Goal: Browse casually

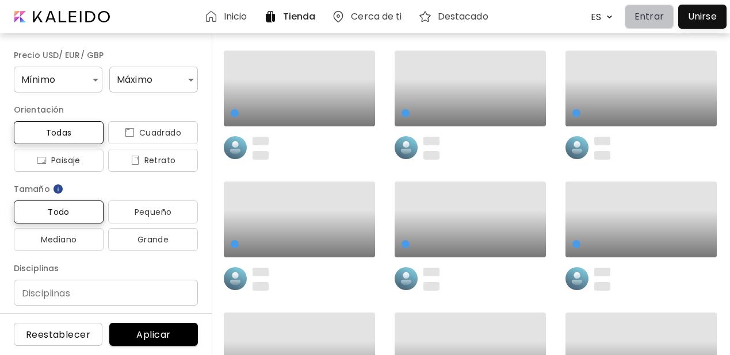
click at [643, 18] on p "Entrar" at bounding box center [648, 17] width 29 height 14
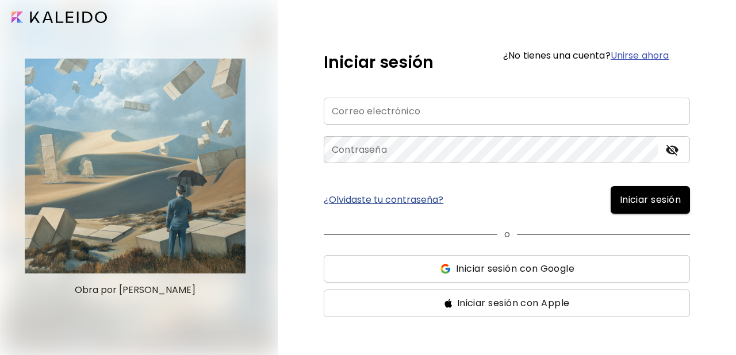
type input "**********"
click at [636, 197] on span "Iniciar sesión" at bounding box center [650, 200] width 61 height 14
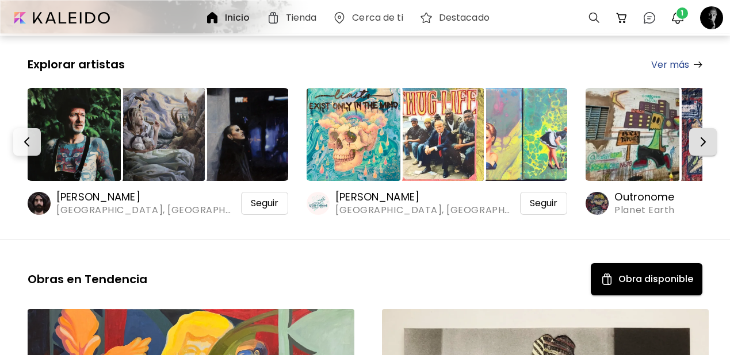
scroll to position [255, 0]
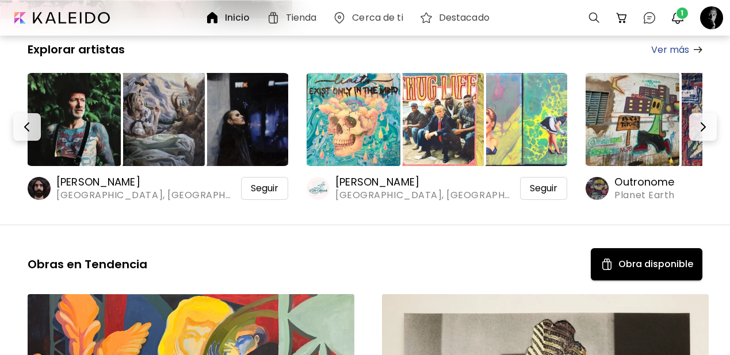
click at [82, 105] on img at bounding box center [74, 119] width 93 height 93
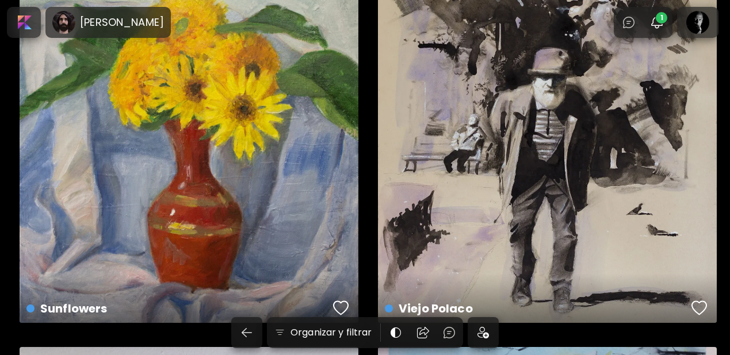
scroll to position [425, 0]
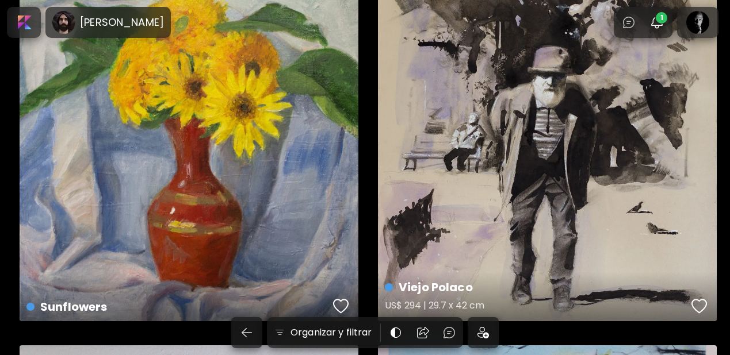
click at [701, 308] on div "button" at bounding box center [699, 306] width 16 height 17
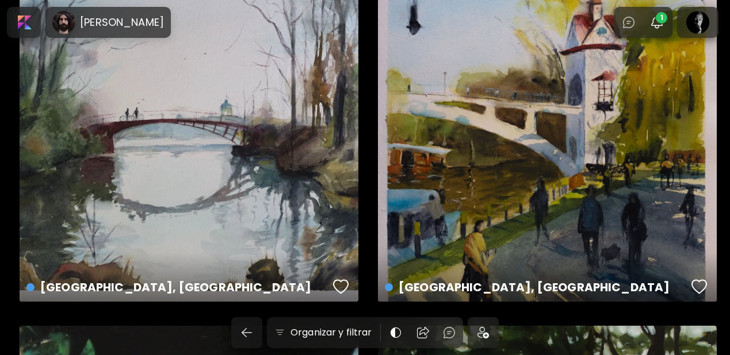
scroll to position [820, 0]
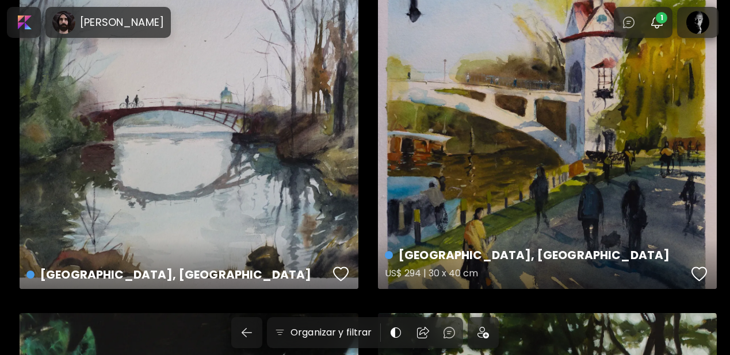
click at [698, 276] on div "button" at bounding box center [699, 274] width 16 height 17
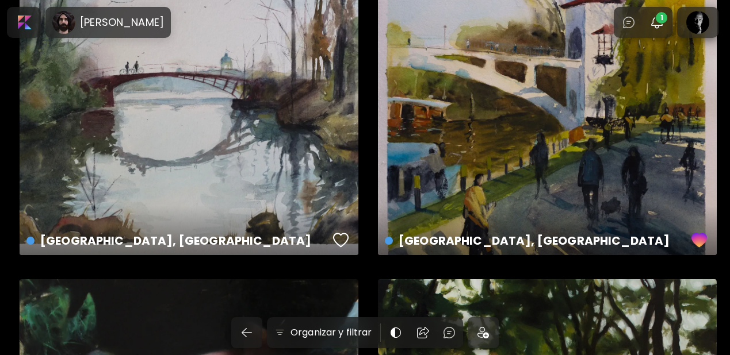
scroll to position [859, 0]
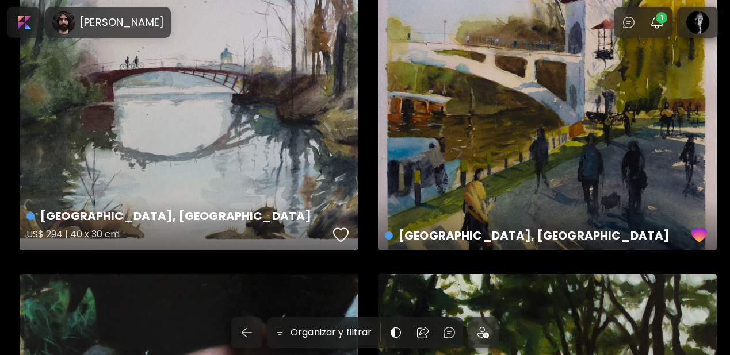
click at [338, 235] on div "button" at bounding box center [341, 235] width 16 height 17
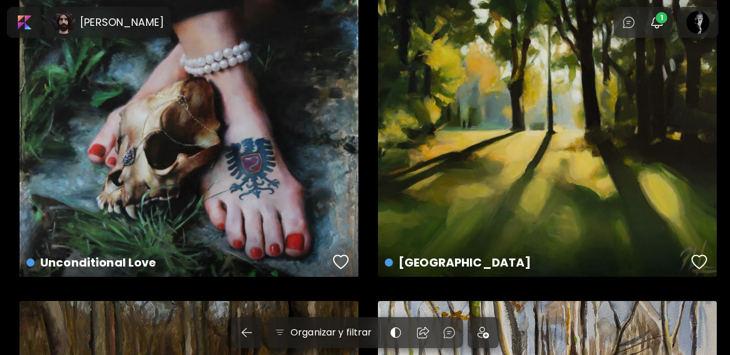
scroll to position [1209, 0]
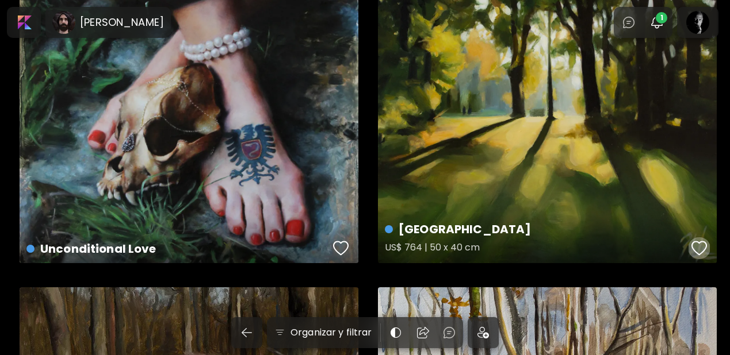
click at [699, 242] on div "button" at bounding box center [699, 248] width 16 height 17
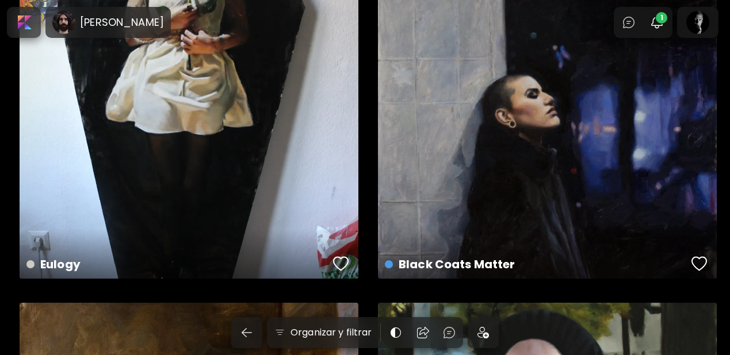
scroll to position [2339, 0]
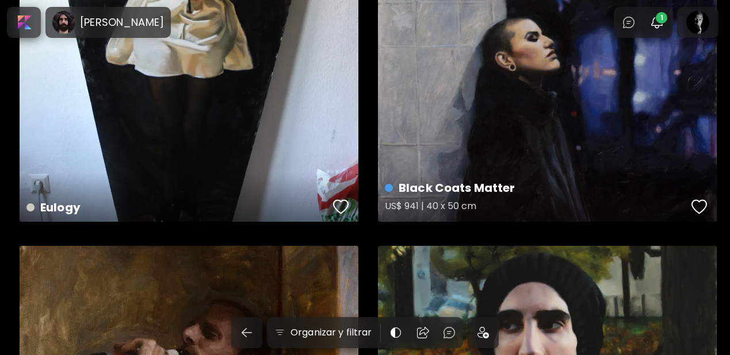
click at [706, 212] on div "button" at bounding box center [699, 206] width 16 height 17
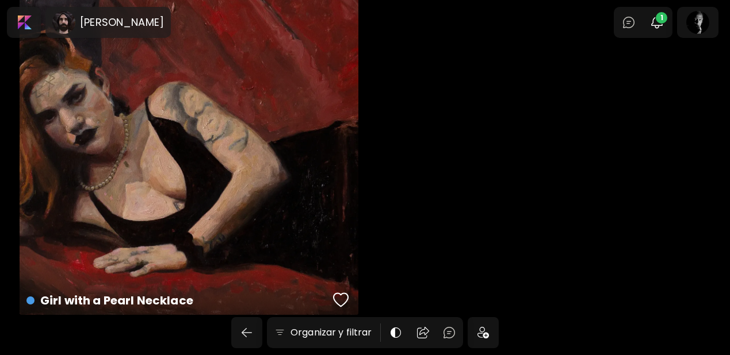
scroll to position [2974, 0]
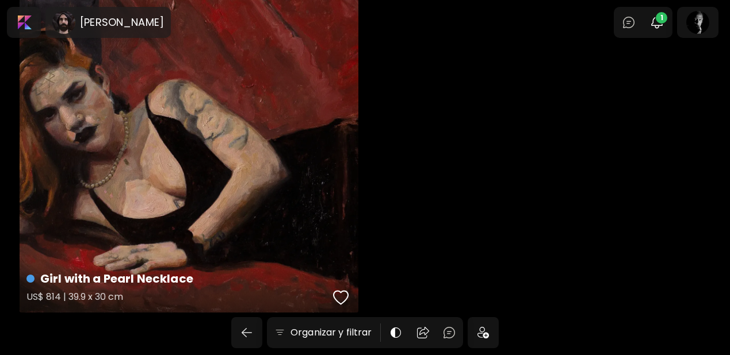
click at [338, 299] on div "button" at bounding box center [341, 297] width 16 height 17
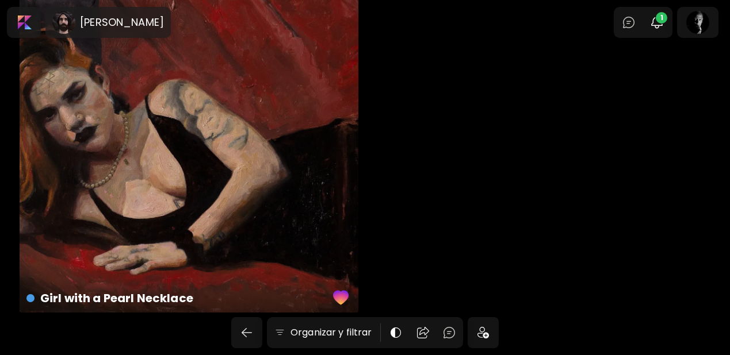
click at [483, 332] on img at bounding box center [483, 333] width 12 height 12
click at [32, 22] on div at bounding box center [23, 22] width 29 height 26
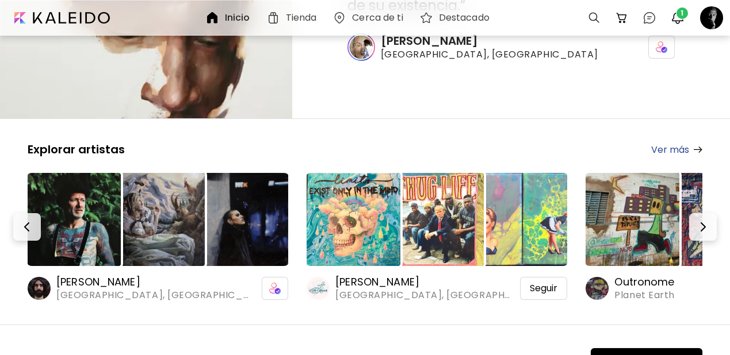
scroll to position [196, 0]
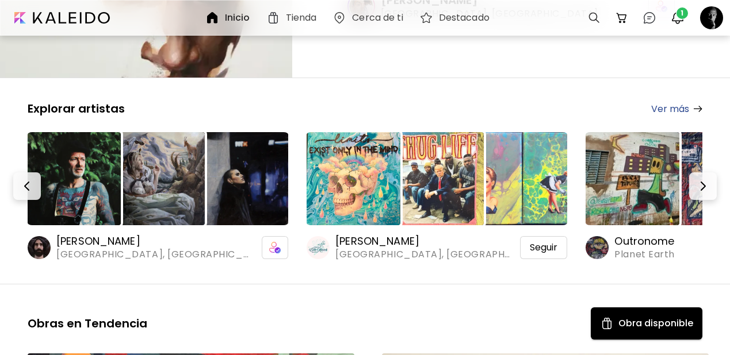
click at [383, 142] on img at bounding box center [353, 178] width 93 height 93
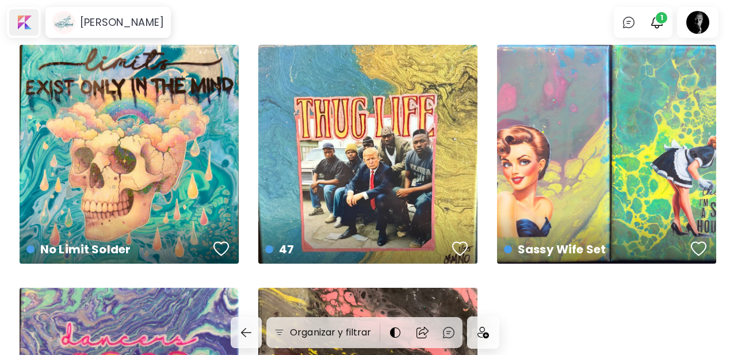
click at [28, 20] on div at bounding box center [23, 22] width 29 height 26
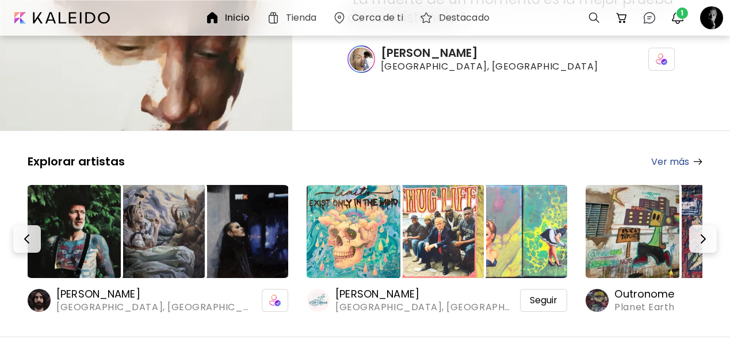
scroll to position [151, 0]
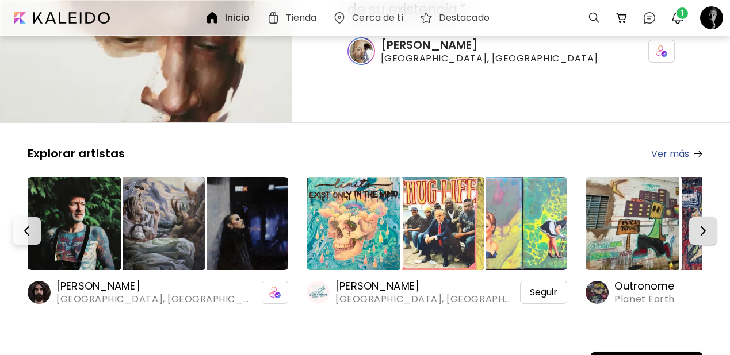
click at [702, 224] on img "button" at bounding box center [703, 231] width 14 height 14
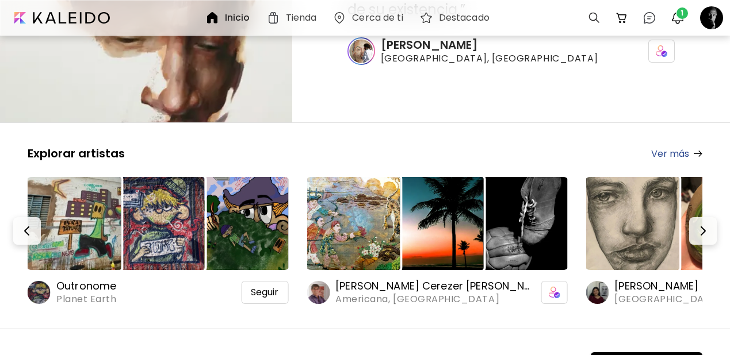
click at [89, 193] on img at bounding box center [74, 223] width 93 height 93
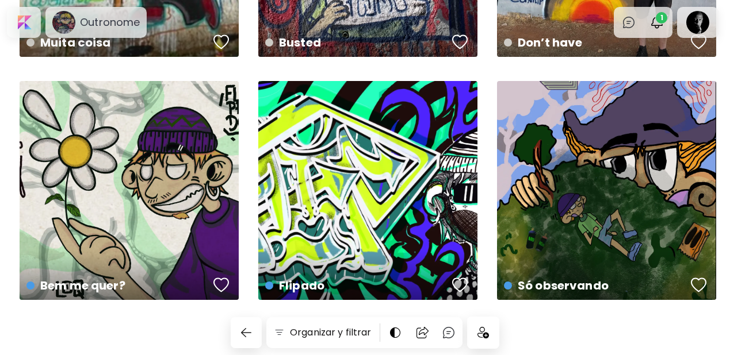
scroll to position [215, 0]
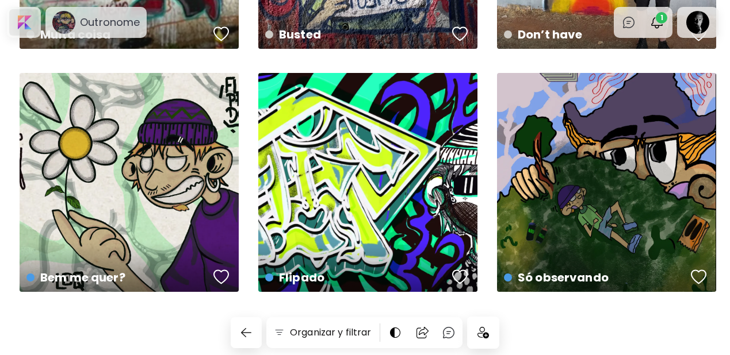
click at [28, 23] on div at bounding box center [23, 22] width 29 height 26
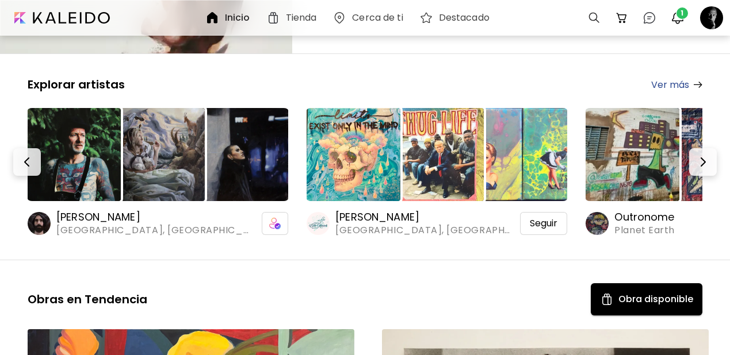
scroll to position [219, 0]
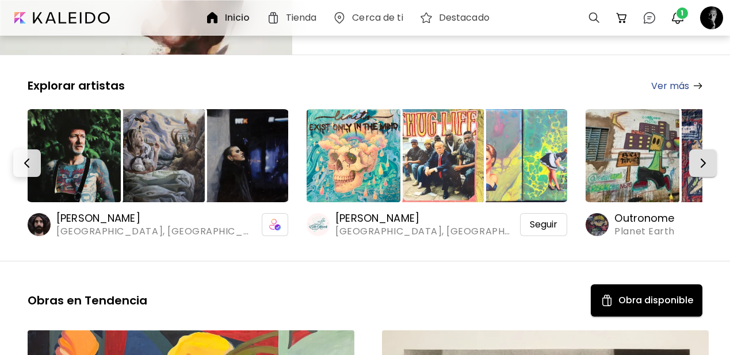
click at [703, 156] on img "button" at bounding box center [703, 163] width 14 height 14
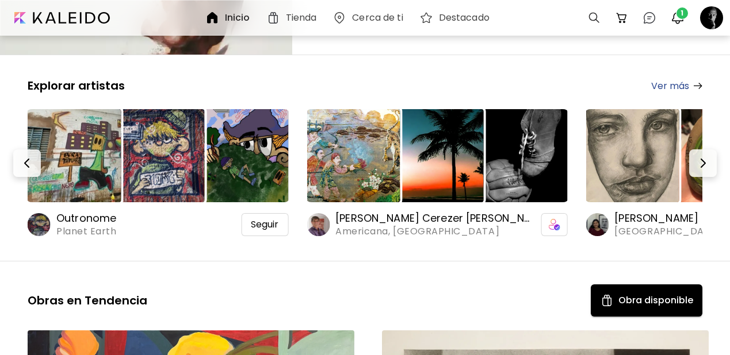
click at [363, 139] on img at bounding box center [353, 155] width 93 height 93
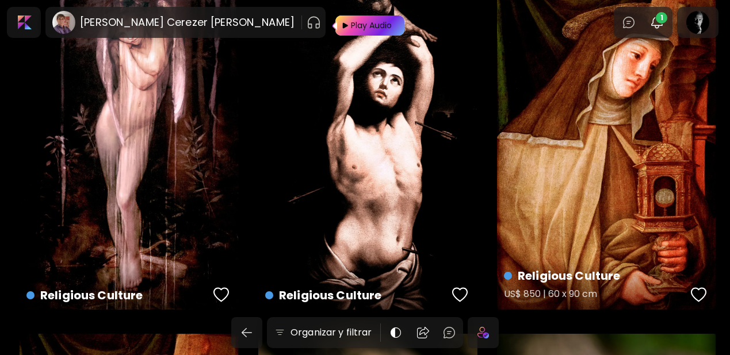
scroll to position [76, 0]
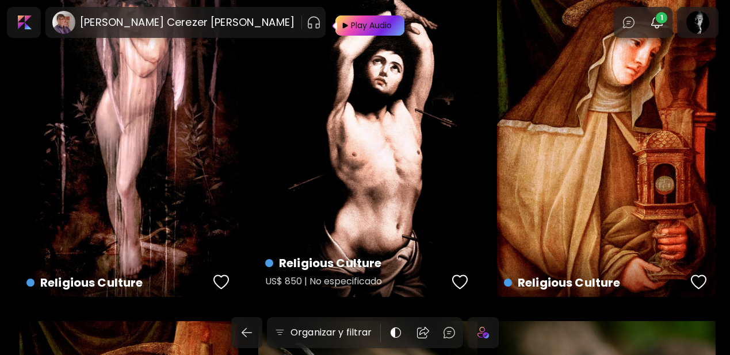
click at [454, 282] on div "button" at bounding box center [460, 282] width 16 height 17
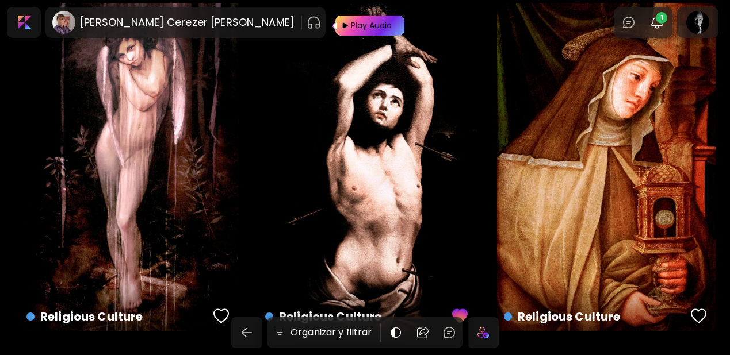
scroll to position [64, 0]
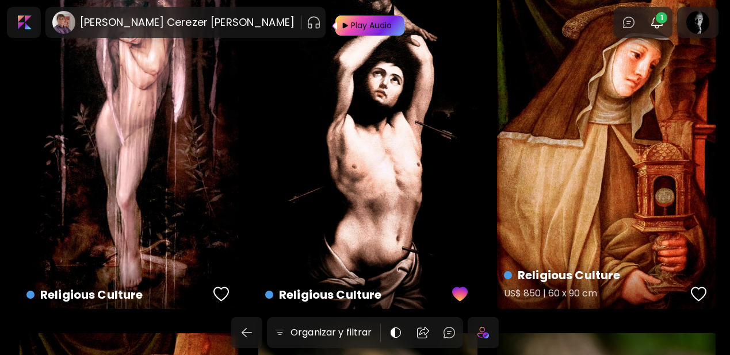
click at [695, 296] on div "button" at bounding box center [699, 294] width 16 height 17
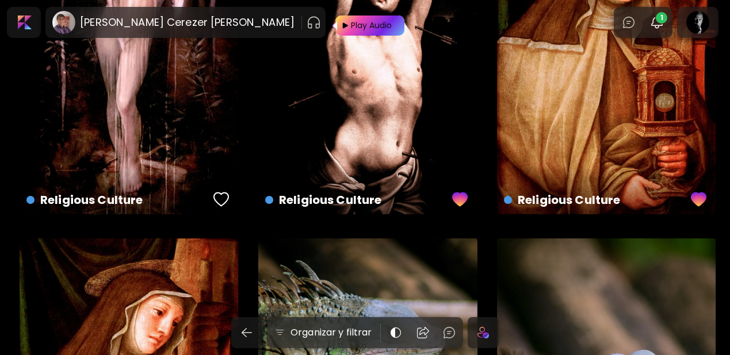
scroll to position [194, 0]
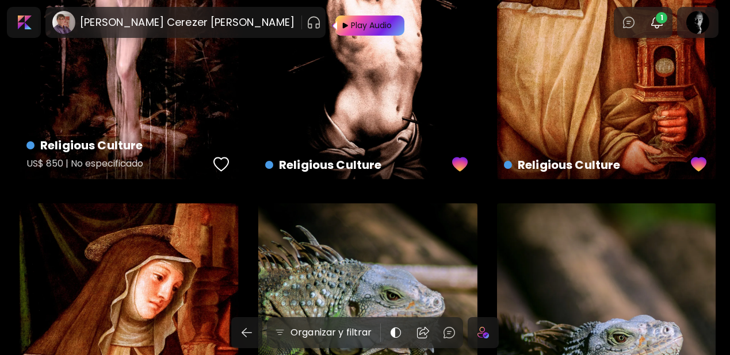
click at [216, 161] on div "button" at bounding box center [221, 164] width 16 height 17
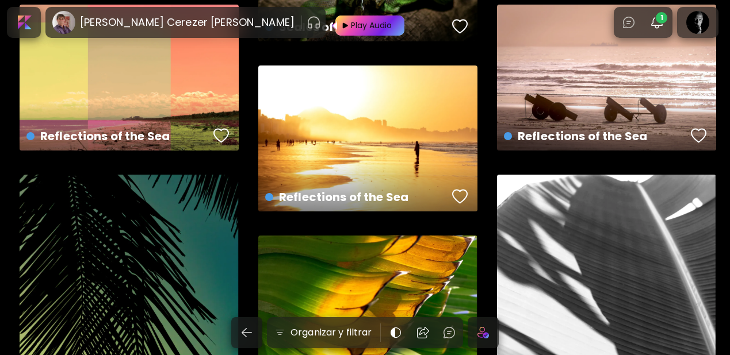
scroll to position [746, 0]
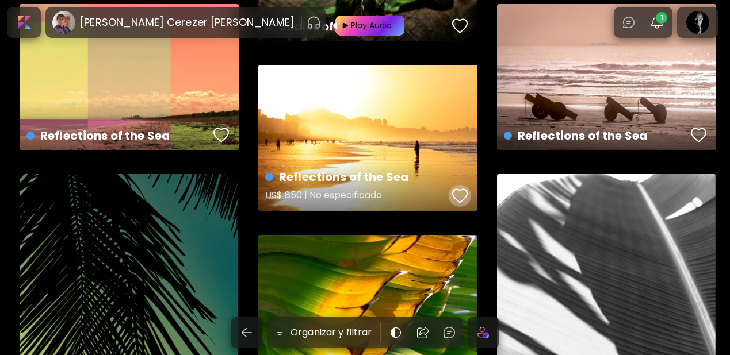
click at [457, 193] on div "button" at bounding box center [460, 196] width 16 height 17
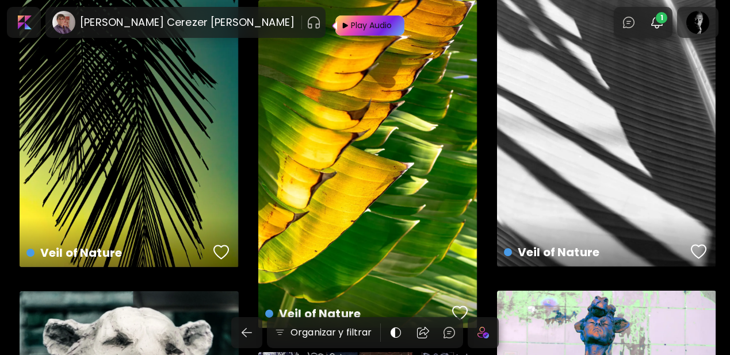
scroll to position [1001, 0]
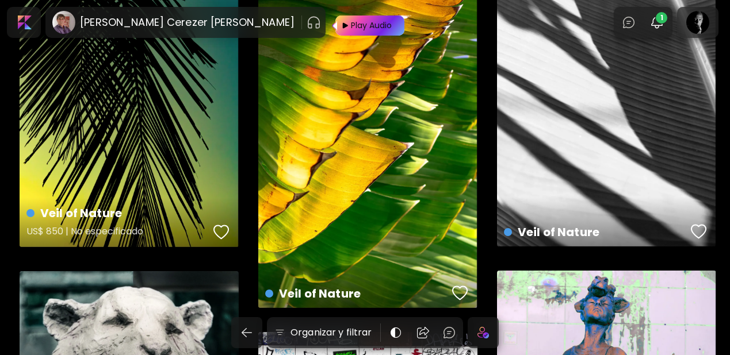
click at [223, 228] on div "button" at bounding box center [221, 232] width 16 height 17
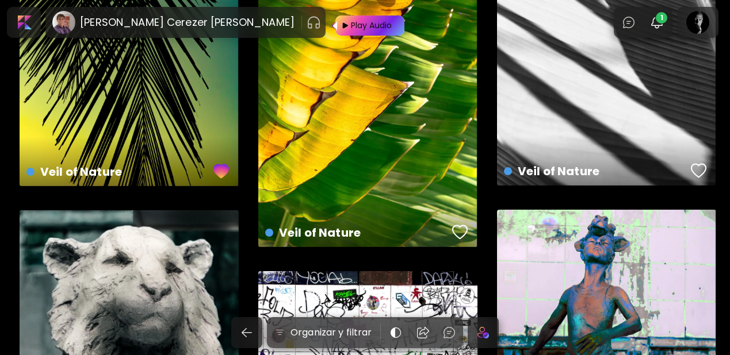
scroll to position [1067, 0]
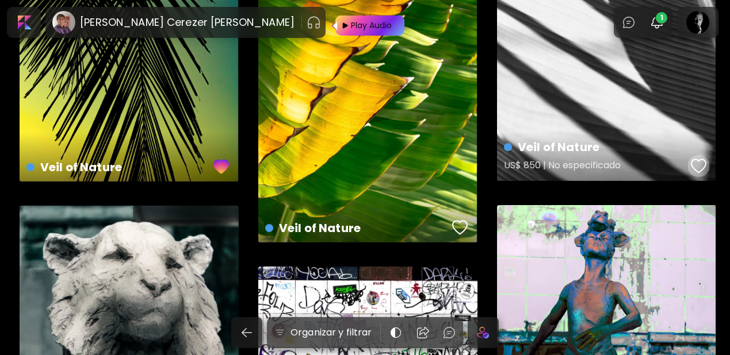
click at [701, 163] on div "button" at bounding box center [699, 166] width 16 height 17
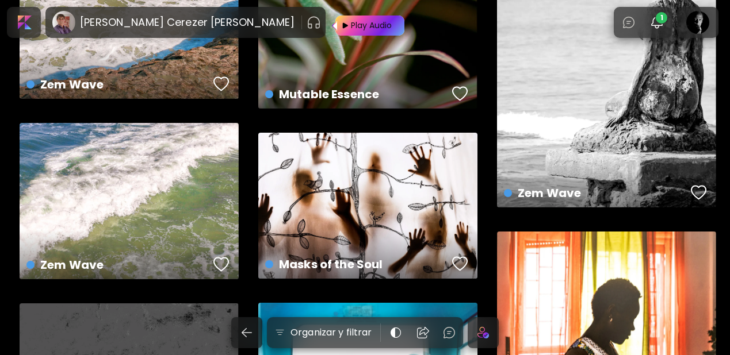
scroll to position [2152, 0]
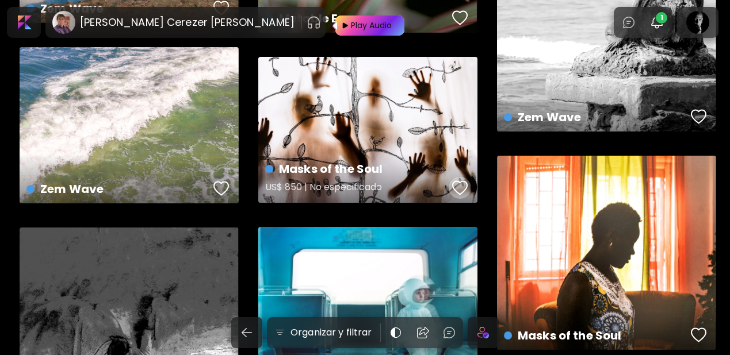
click at [459, 185] on div "button" at bounding box center [460, 187] width 16 height 17
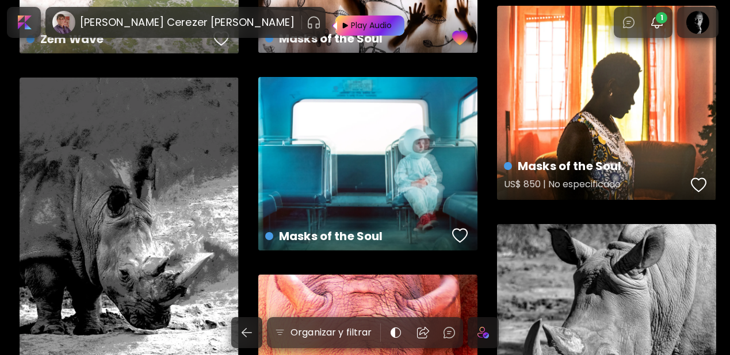
scroll to position [2328, 0]
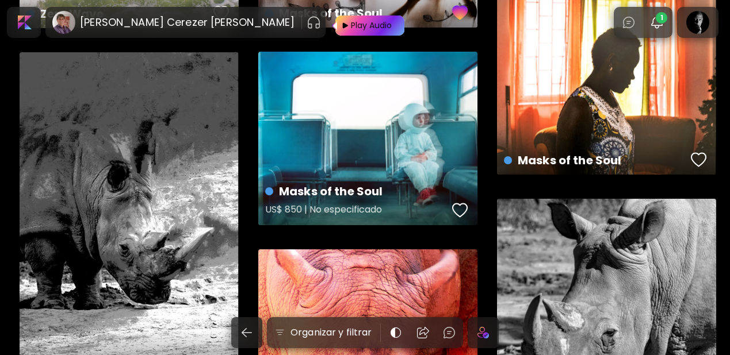
click at [460, 210] on div "button" at bounding box center [460, 210] width 16 height 17
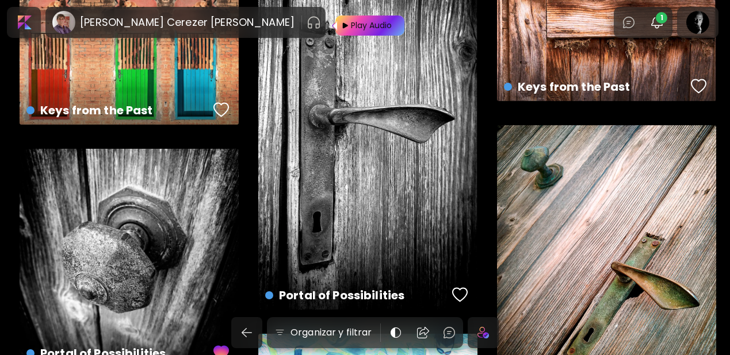
scroll to position [3212, 0]
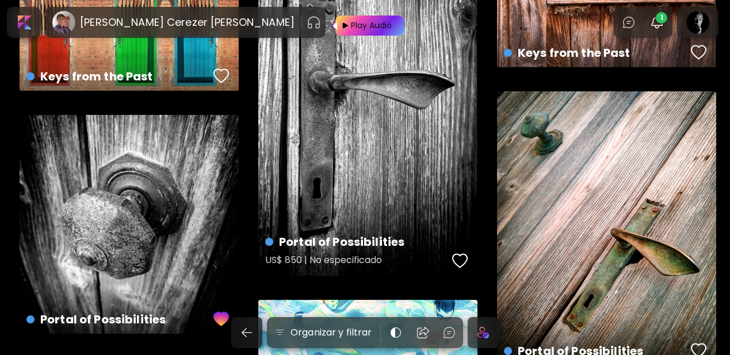
click at [454, 262] on div "button" at bounding box center [460, 260] width 16 height 17
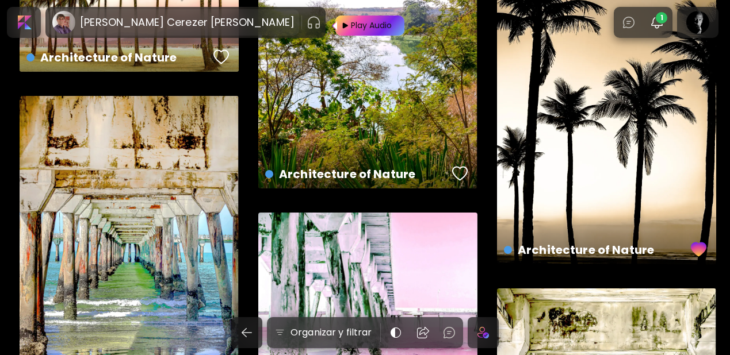
scroll to position [3821, 0]
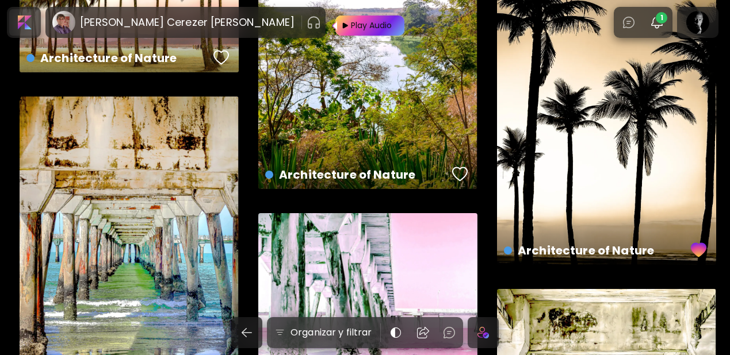
click at [24, 22] on div at bounding box center [23, 22] width 29 height 26
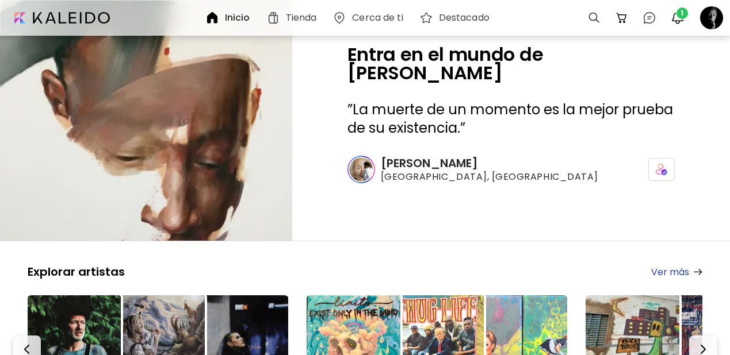
scroll to position [123, 0]
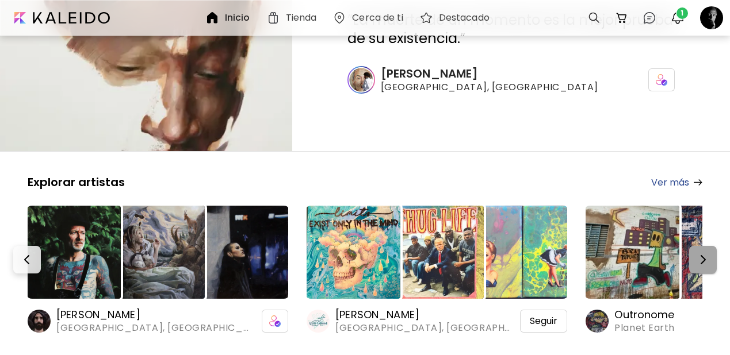
click at [705, 253] on img "button" at bounding box center [703, 260] width 14 height 14
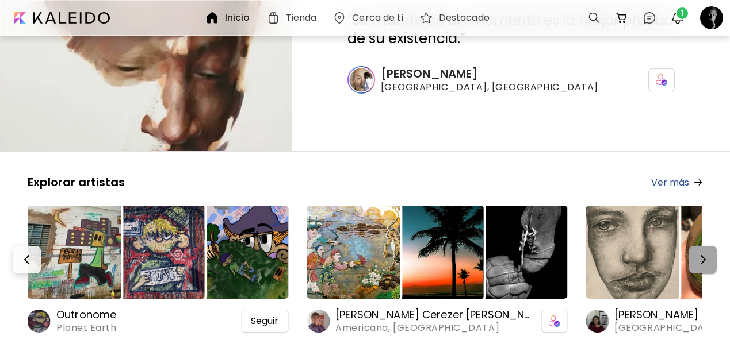
click at [705, 253] on img "button" at bounding box center [703, 260] width 14 height 14
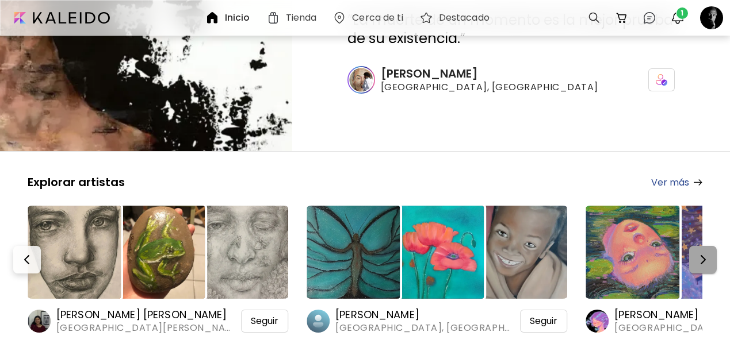
click at [705, 253] on img "button" at bounding box center [703, 260] width 14 height 14
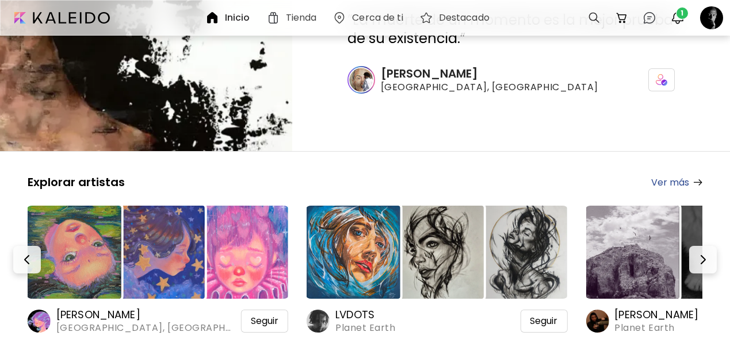
click at [377, 206] on img at bounding box center [353, 252] width 93 height 93
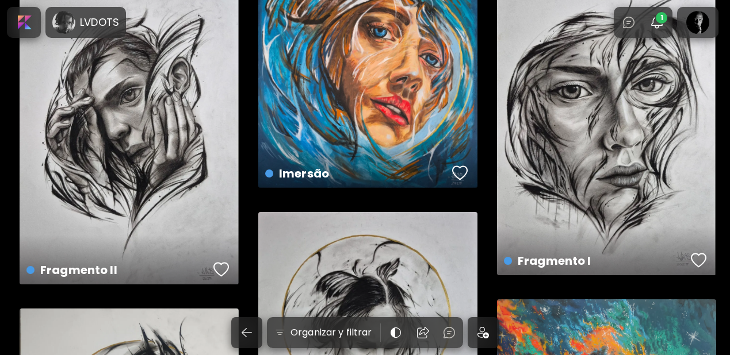
scroll to position [80, 0]
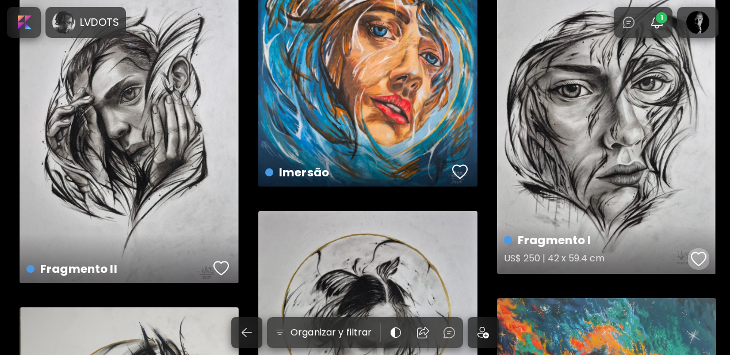
click at [701, 258] on div "button" at bounding box center [699, 259] width 16 height 17
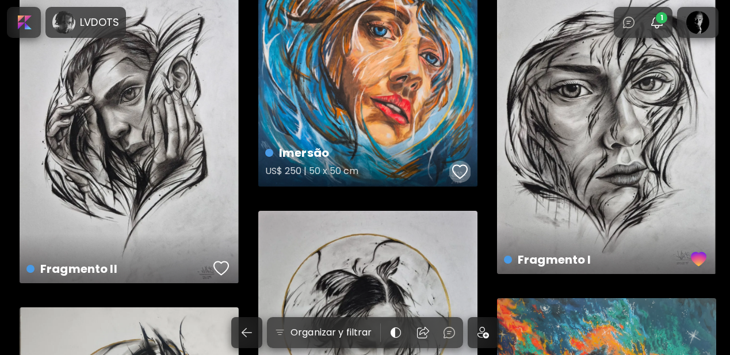
click at [462, 171] on div "button" at bounding box center [460, 171] width 16 height 17
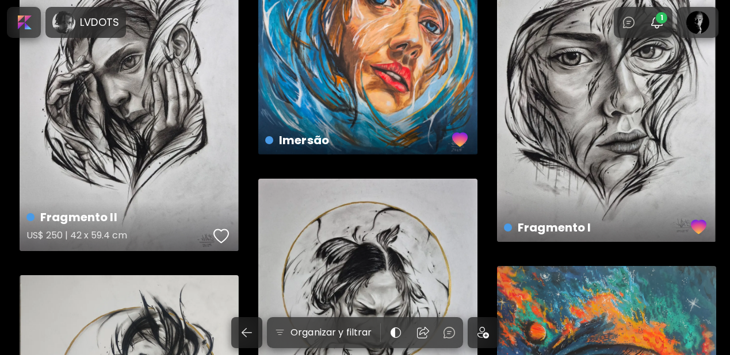
click at [221, 240] on div "button" at bounding box center [221, 236] width 16 height 17
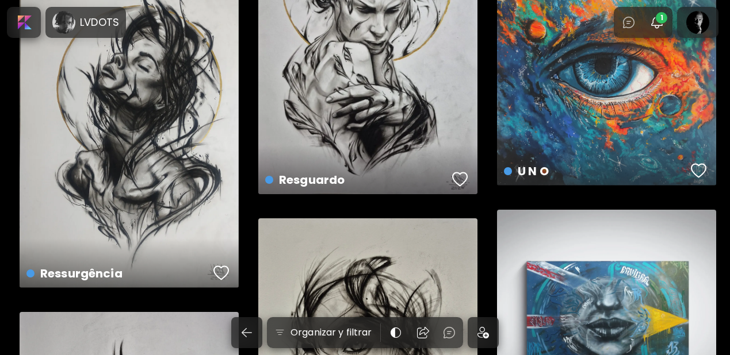
scroll to position [420, 0]
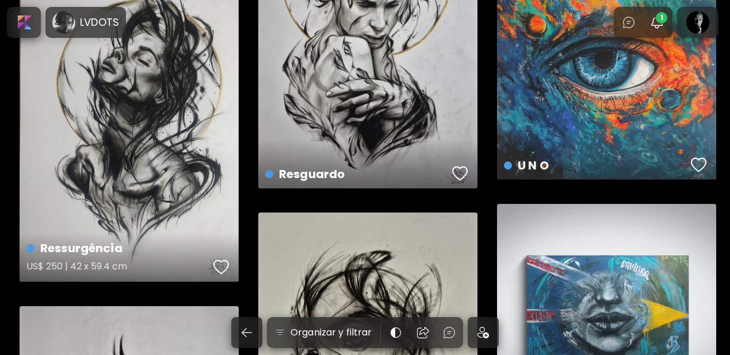
click at [219, 263] on div "button" at bounding box center [221, 267] width 16 height 17
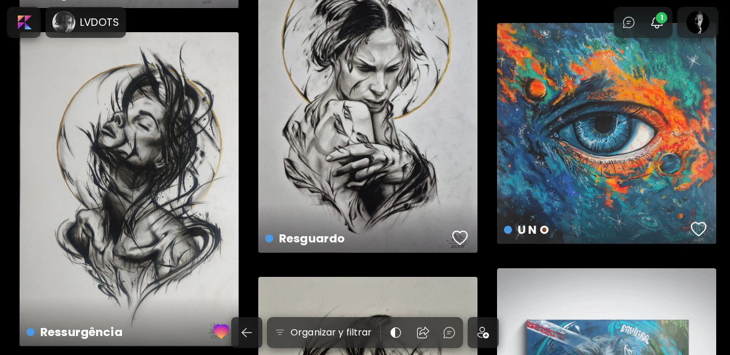
scroll to position [336, 0]
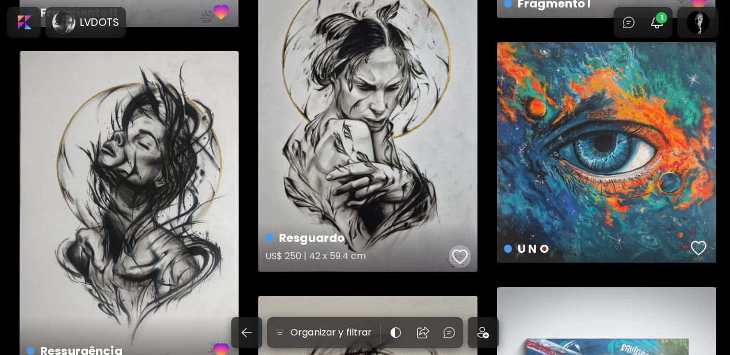
click at [460, 254] on div "button" at bounding box center [460, 256] width 16 height 17
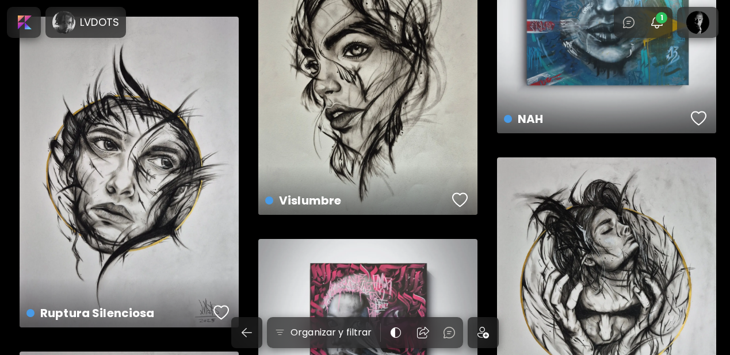
scroll to position [717, 0]
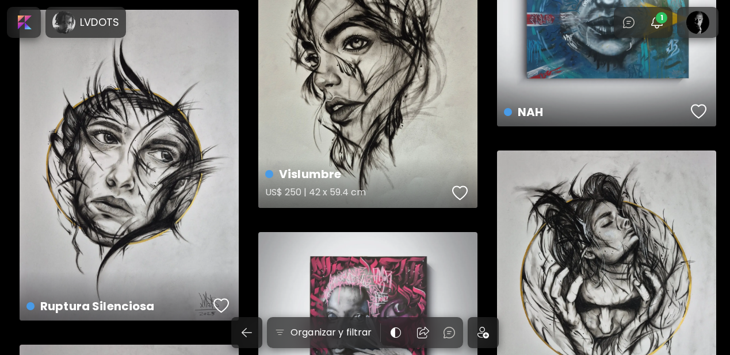
drag, startPoint x: 458, startPoint y: 196, endPoint x: 471, endPoint y: 196, distance: 13.2
click at [458, 195] on div "button" at bounding box center [460, 193] width 16 height 17
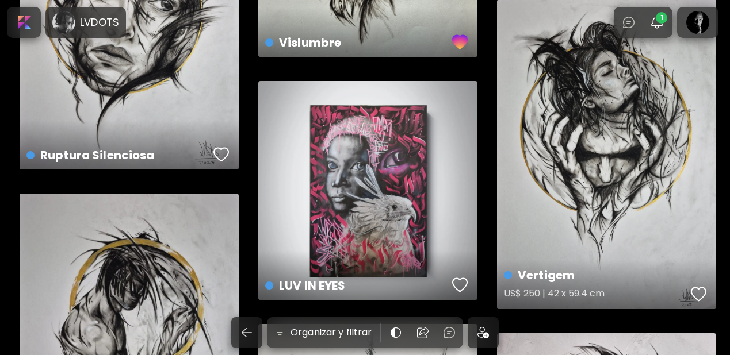
scroll to position [904, 0]
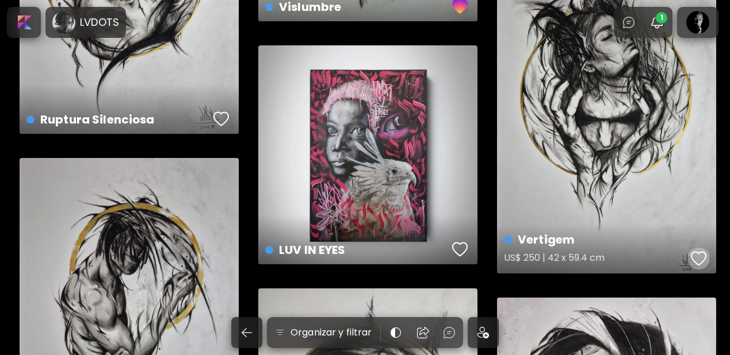
click at [693, 259] on div "button" at bounding box center [699, 258] width 16 height 17
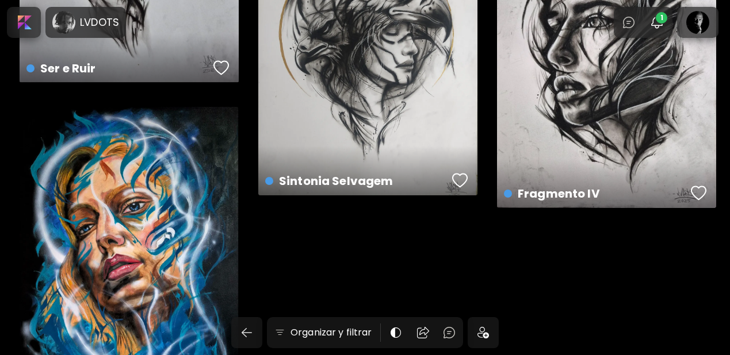
scroll to position [1290, 0]
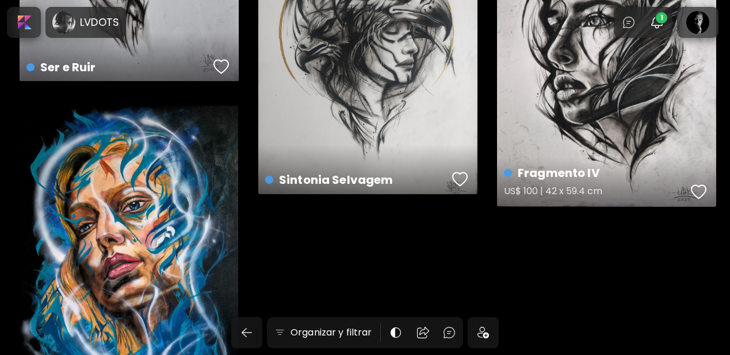
click at [696, 186] on div "button" at bounding box center [699, 191] width 16 height 17
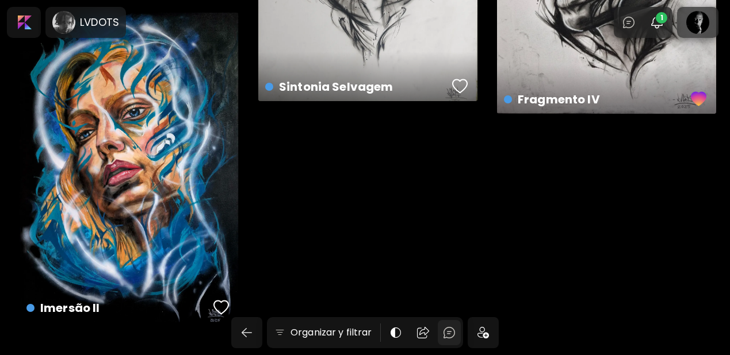
scroll to position [1382, 0]
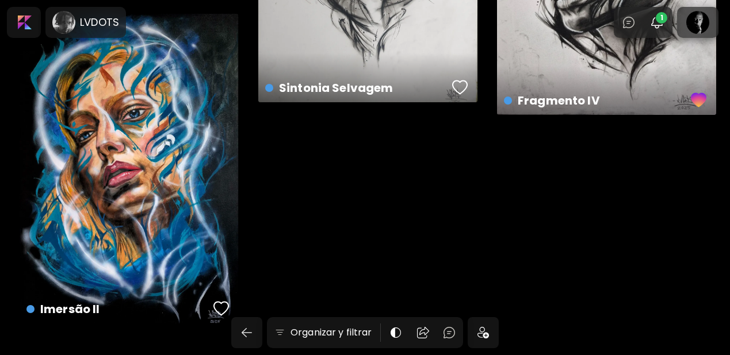
click at [480, 332] on div at bounding box center [483, 332] width 31 height 31
click at [26, 22] on div at bounding box center [23, 22] width 29 height 26
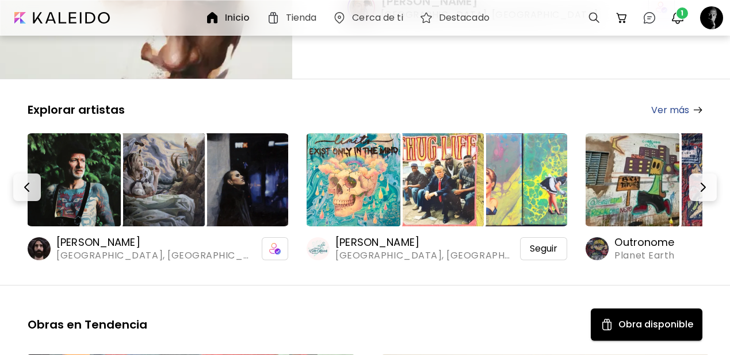
scroll to position [231, 0]
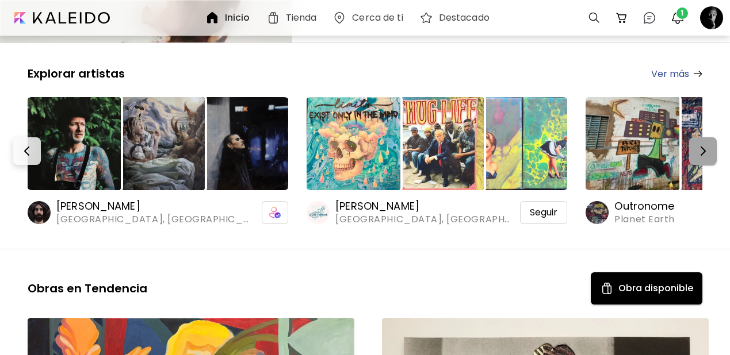
click at [705, 144] on img "button" at bounding box center [703, 151] width 14 height 14
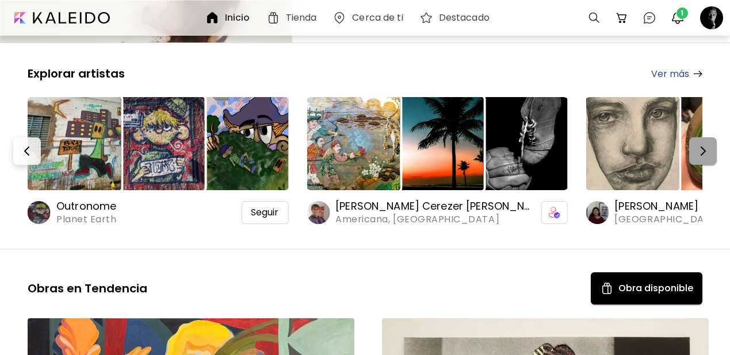
click at [705, 144] on img "button" at bounding box center [703, 151] width 14 height 14
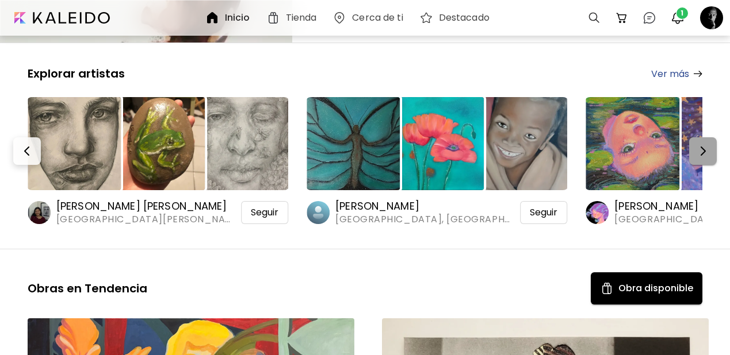
click at [705, 144] on img "button" at bounding box center [703, 151] width 14 height 14
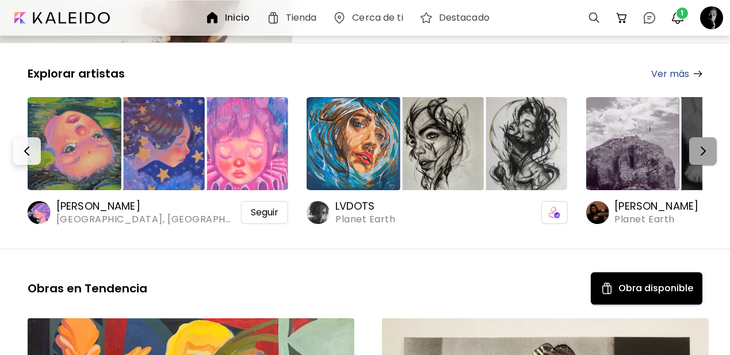
click at [705, 144] on img "button" at bounding box center [703, 151] width 14 height 14
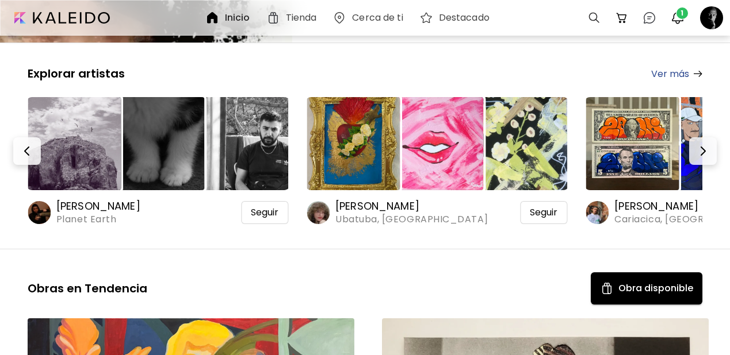
click at [89, 103] on img at bounding box center [74, 143] width 93 height 93
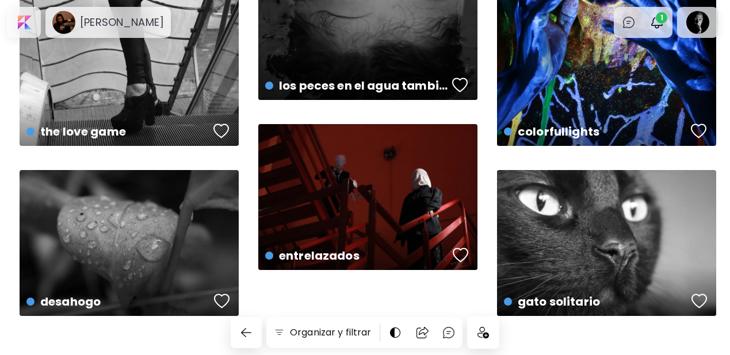
scroll to position [763, 0]
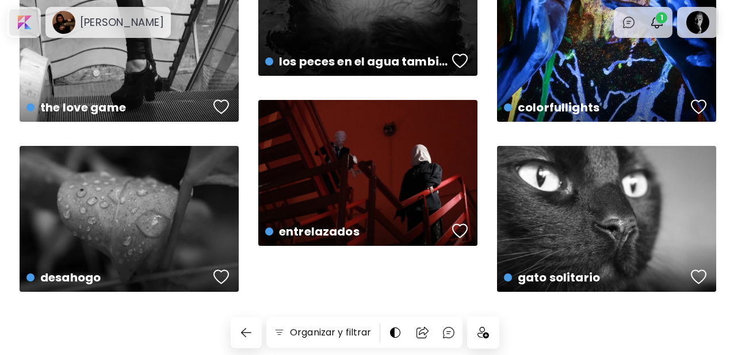
click at [22, 18] on div at bounding box center [23, 22] width 29 height 26
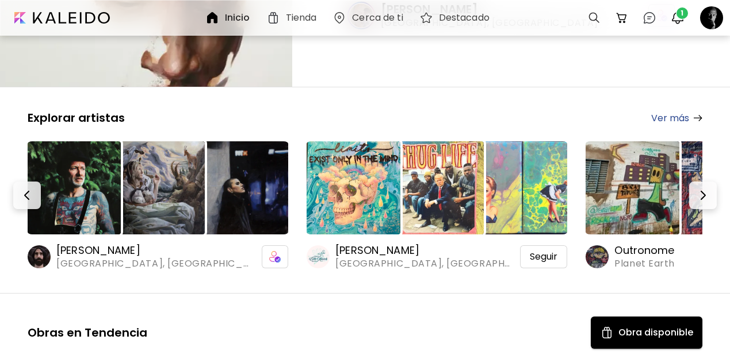
scroll to position [242, 0]
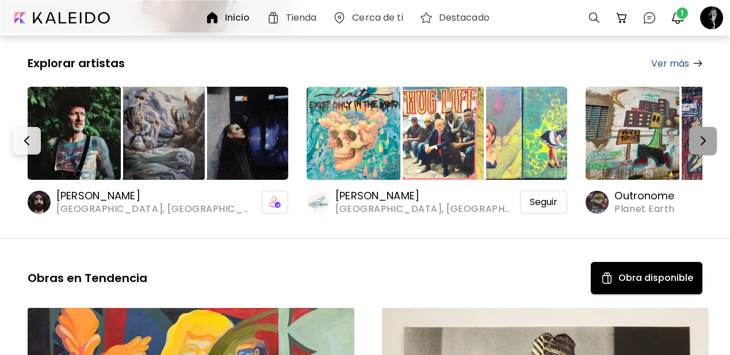
click at [710, 134] on img "button" at bounding box center [703, 141] width 14 height 14
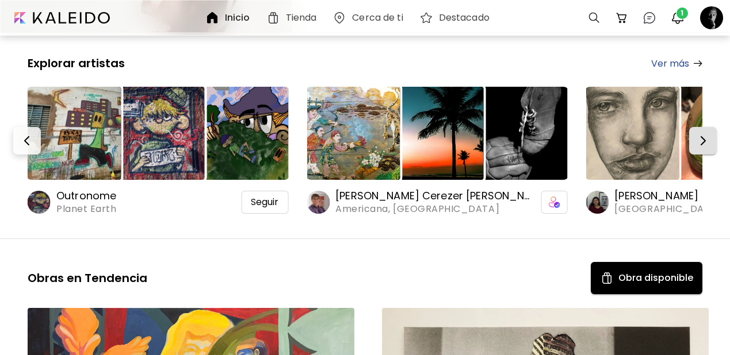
click at [710, 134] on img "button" at bounding box center [703, 141] width 14 height 14
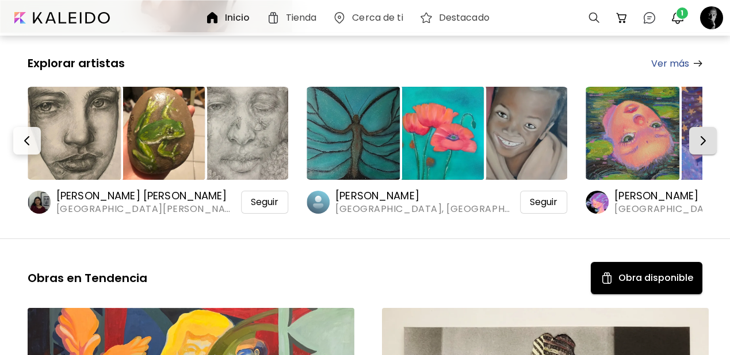
click at [710, 134] on img "button" at bounding box center [703, 141] width 14 height 14
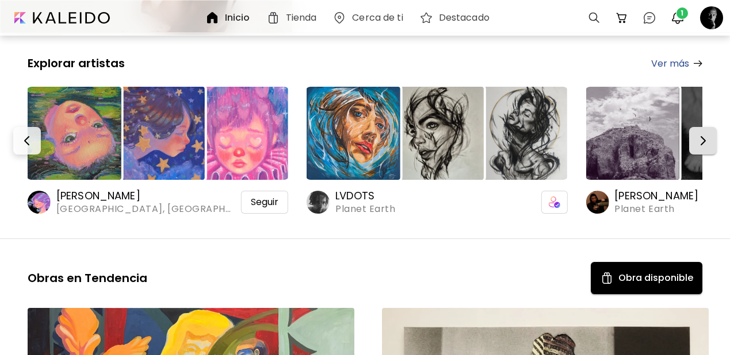
click at [710, 134] on img "button" at bounding box center [703, 141] width 14 height 14
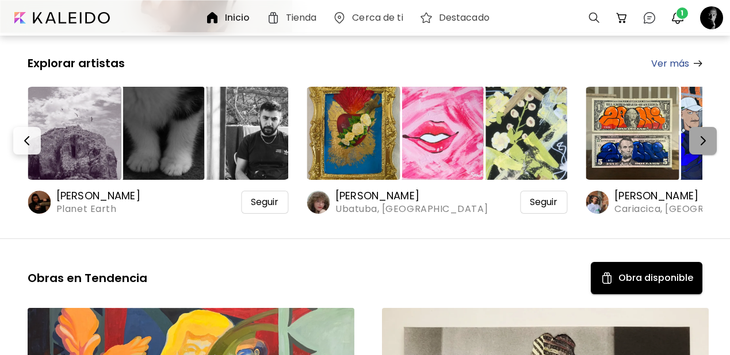
click at [710, 134] on img "button" at bounding box center [703, 141] width 14 height 14
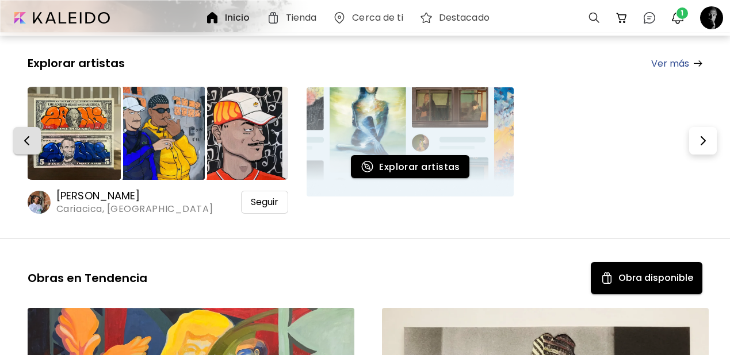
click at [27, 134] on img "button" at bounding box center [27, 141] width 14 height 14
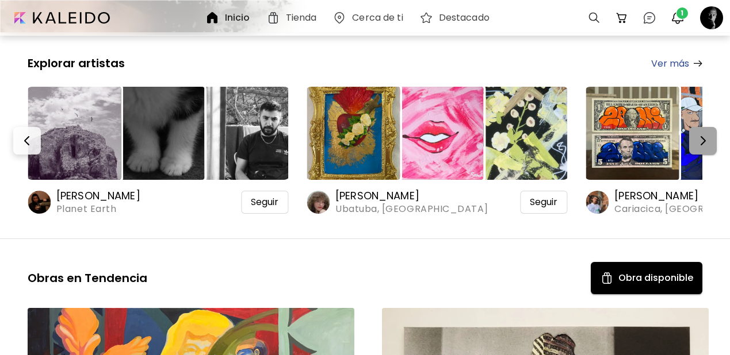
click at [702, 134] on img "button" at bounding box center [703, 141] width 14 height 14
